Goal: Check status: Check status

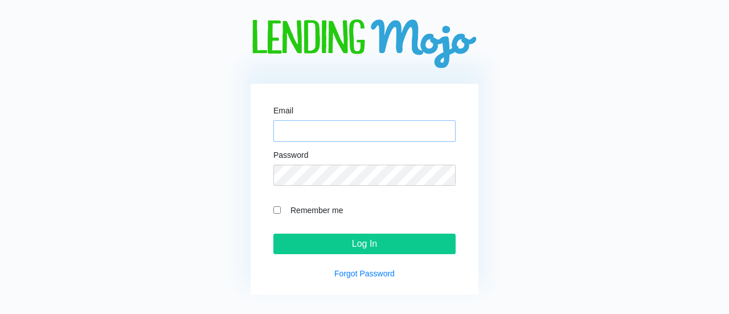
click at [310, 130] on input "Email" at bounding box center [365, 131] width 182 height 22
click at [325, 128] on input "Email" at bounding box center [365, 131] width 182 height 22
type input "[PERSON_NAME][EMAIL_ADDRESS][DOMAIN_NAME]"
click at [274, 234] on input "Log In" at bounding box center [365, 244] width 182 height 21
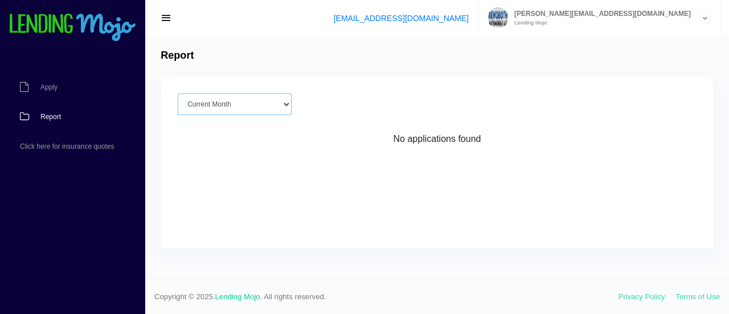
click at [287, 104] on select "Current Month Aug 2025 Jul 2025 Jun 2025 May 2025 Apr 2025 All time" at bounding box center [235, 104] width 114 height 22
select select "Aug 2025"
click at [178, 93] on select "Current Month Aug 2025 Jul 2025 Jun 2025 May 2025 Apr 2025 All time" at bounding box center [235, 104] width 114 height 22
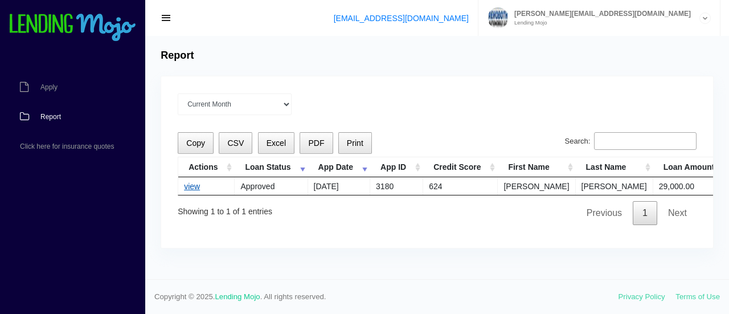
click at [197, 183] on link "view" at bounding box center [192, 186] width 16 height 9
